Goal: Transaction & Acquisition: Purchase product/service

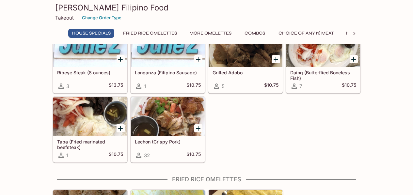
scroll to position [76, 0]
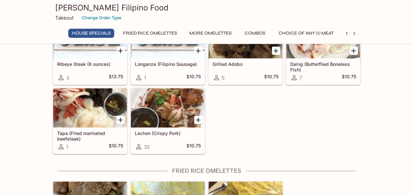
click at [182, 131] on h5 "Lechon (Crispy Pork)" at bounding box center [168, 134] width 66 height 6
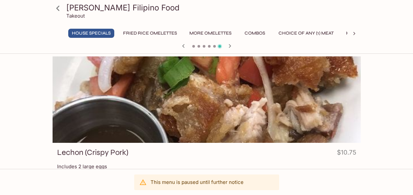
click at [154, 32] on button "Fried Rice Omelettes" at bounding box center [150, 33] width 61 height 9
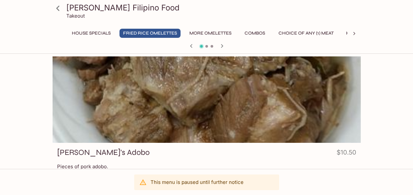
click at [209, 35] on button "More Omelettes" at bounding box center [210, 33] width 49 height 9
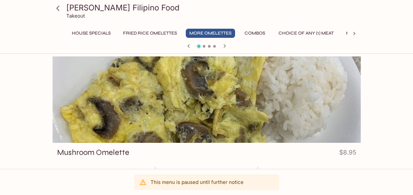
click at [258, 28] on div "[PERSON_NAME] Filipino Food Takeout House Specials Fried Rice Omelettes More Om…" at bounding box center [207, 26] width 314 height 52
click at [256, 33] on button "Combos" at bounding box center [255, 33] width 29 height 9
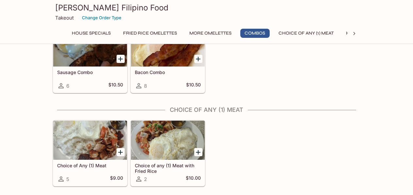
scroll to position [455, 0]
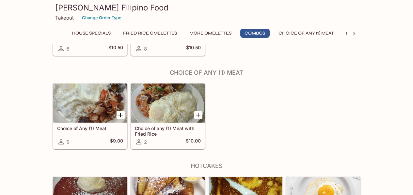
click at [165, 99] on div at bounding box center [168, 103] width 74 height 39
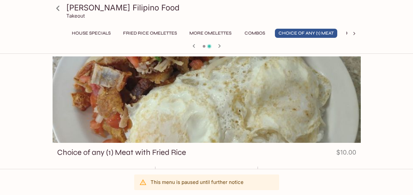
click at [95, 27] on div "[PERSON_NAME] Filipino Food Takeout House Specials Fried Rice Omelettes More Om…" at bounding box center [207, 26] width 314 height 52
click at [95, 31] on button "House Specials" at bounding box center [91, 33] width 46 height 9
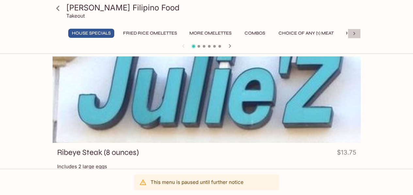
click at [355, 35] on icon at bounding box center [354, 33] width 7 height 7
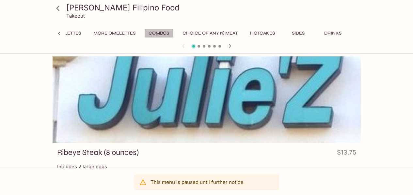
click at [149, 32] on button "Combos" at bounding box center [158, 33] width 29 height 9
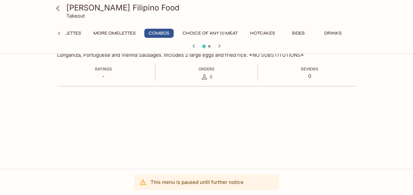
scroll to position [0, 0]
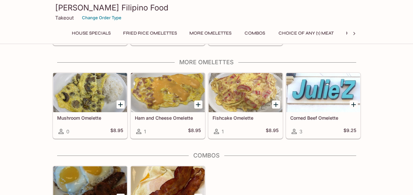
scroll to position [276, 0]
